Goal: Information Seeking & Learning: Learn about a topic

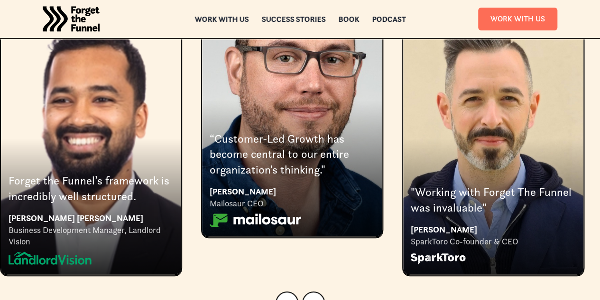
scroll to position [1851, 0]
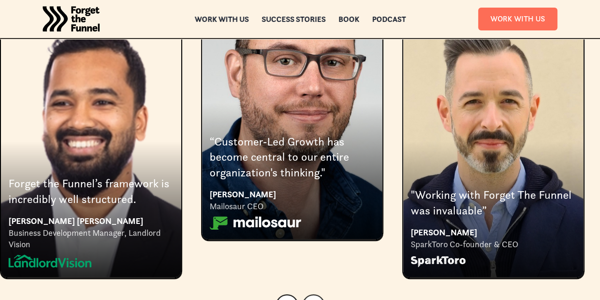
click at [307, 294] on link "Next slide" at bounding box center [313, 305] width 23 height 23
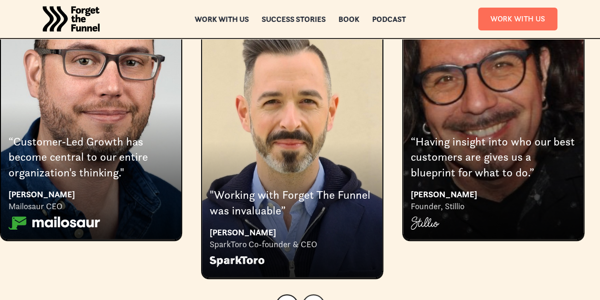
click at [311, 299] on icon "Next slide" at bounding box center [314, 305] width 6 height 6
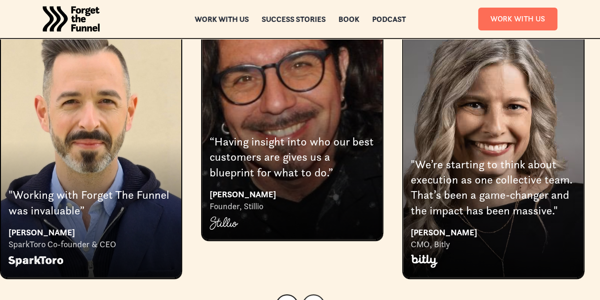
click at [311, 299] on icon "Next slide" at bounding box center [314, 305] width 6 height 6
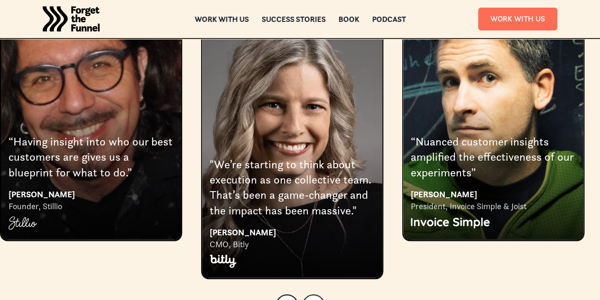
click at [311, 299] on icon "Next slide" at bounding box center [314, 305] width 6 height 6
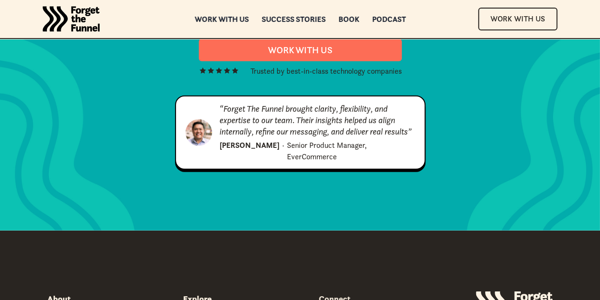
scroll to position [4763, 0]
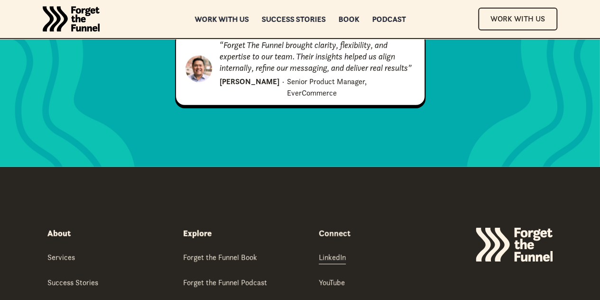
click at [328, 252] on div "LinkedIn" at bounding box center [332, 257] width 27 height 10
click at [217, 252] on div "Forget the Funnel Book" at bounding box center [220, 257] width 74 height 10
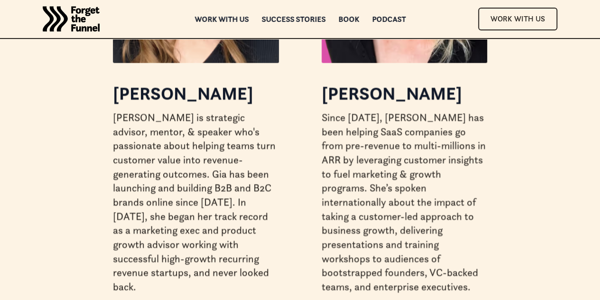
scroll to position [4414, 0]
